Goal: Information Seeking & Learning: Understand process/instructions

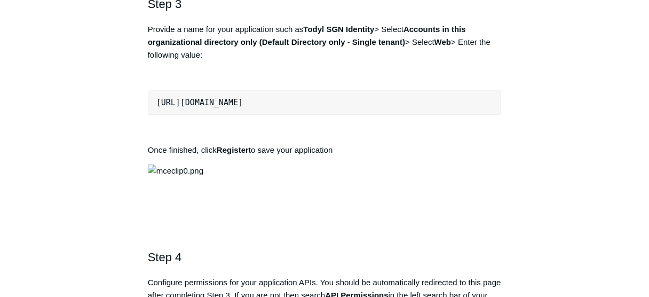
scroll to position [751, 0]
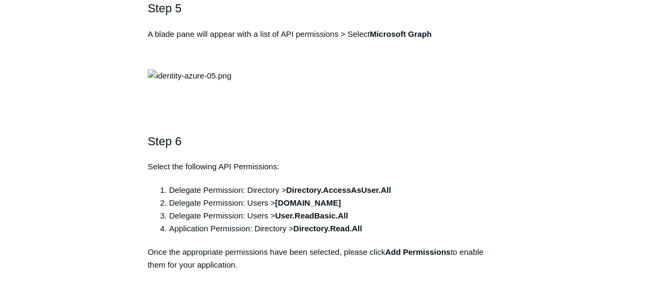
scroll to position [1161, 0]
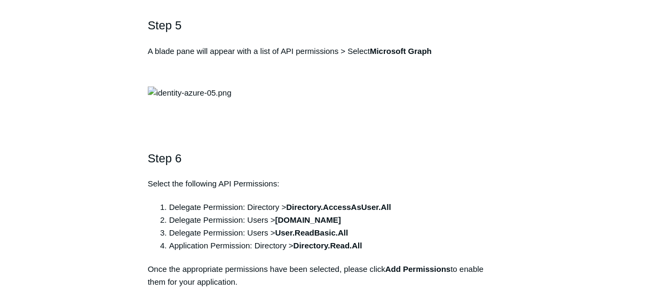
copy div "[URL][DOMAIN_NAME]"
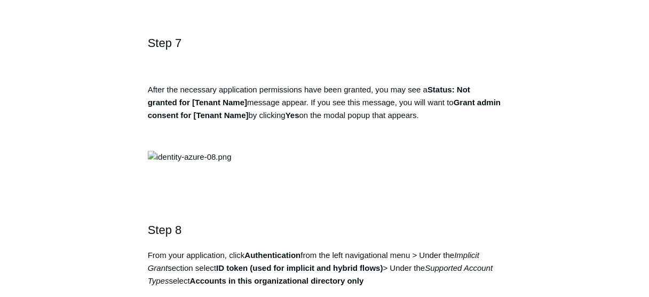
scroll to position [1553, 0]
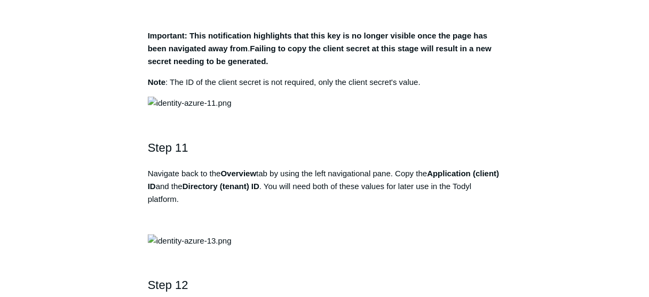
scroll to position [2253, 0]
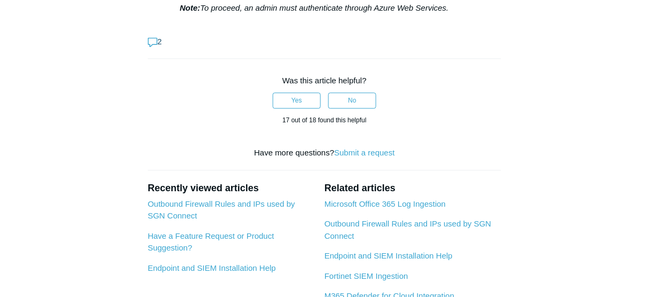
scroll to position [3602, 0]
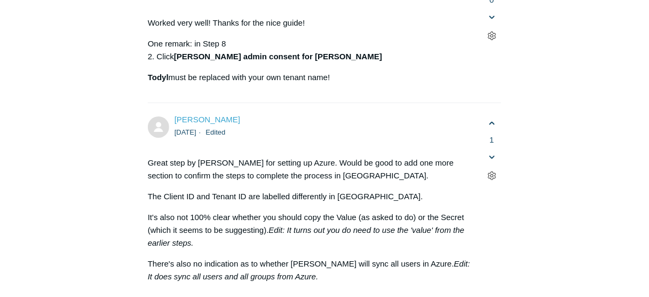
scroll to position [4028, 0]
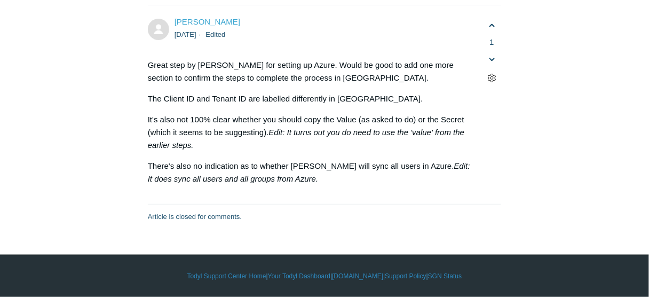
scroll to position [5590, 0]
